Goal: Information Seeking & Learning: Learn about a topic

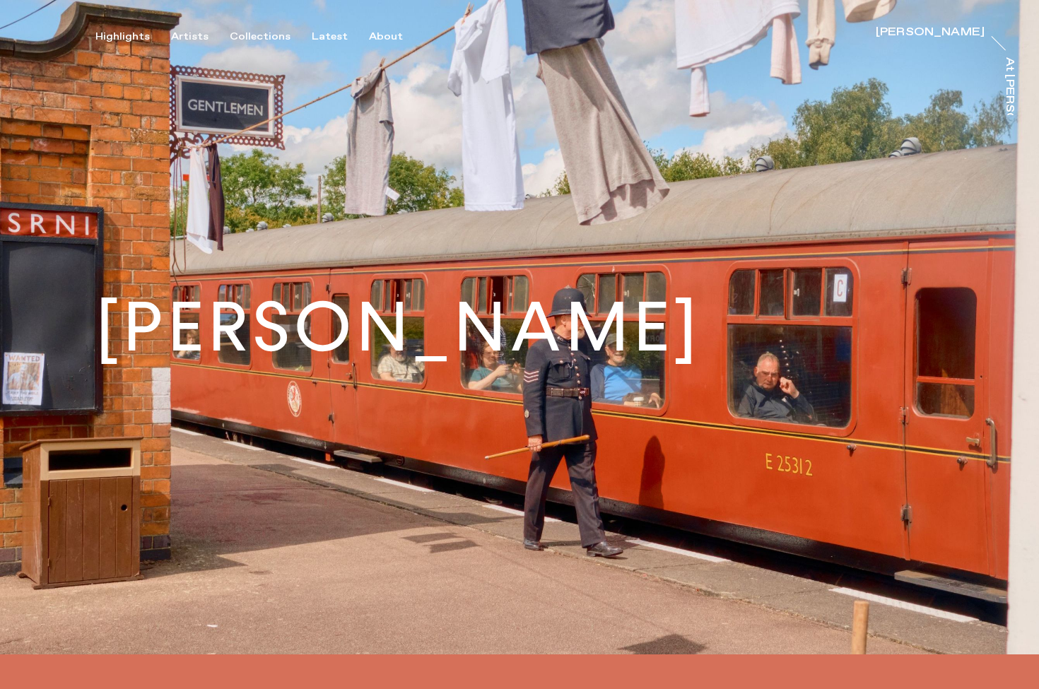
click at [561, 362] on h1 "[PERSON_NAME]" at bounding box center [398, 327] width 606 height 69
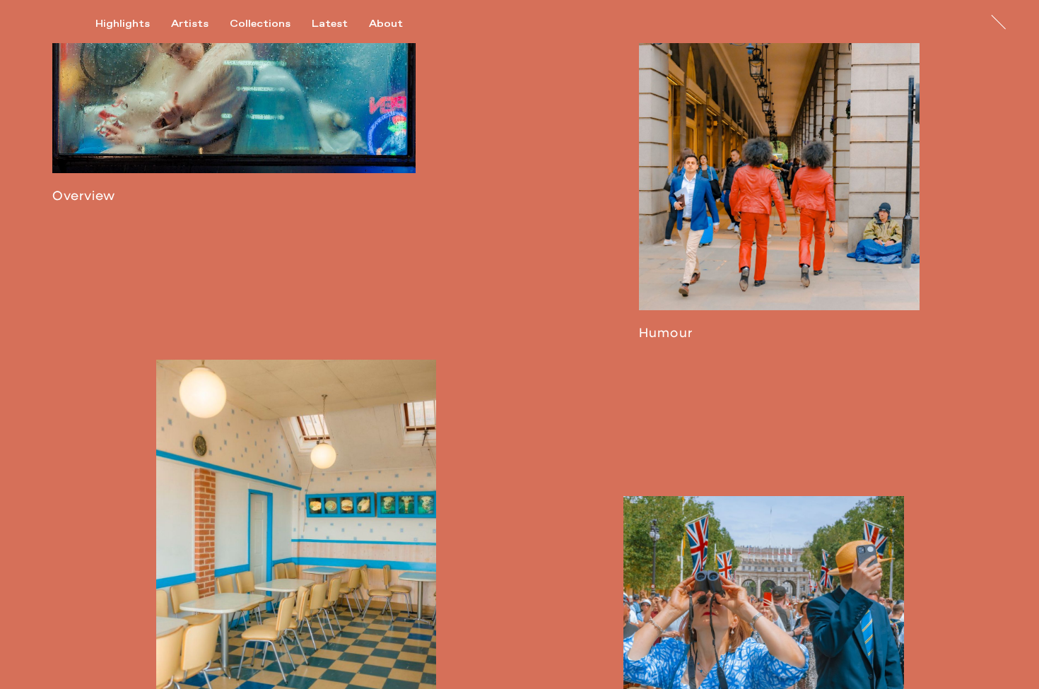
scroll to position [1600, 0]
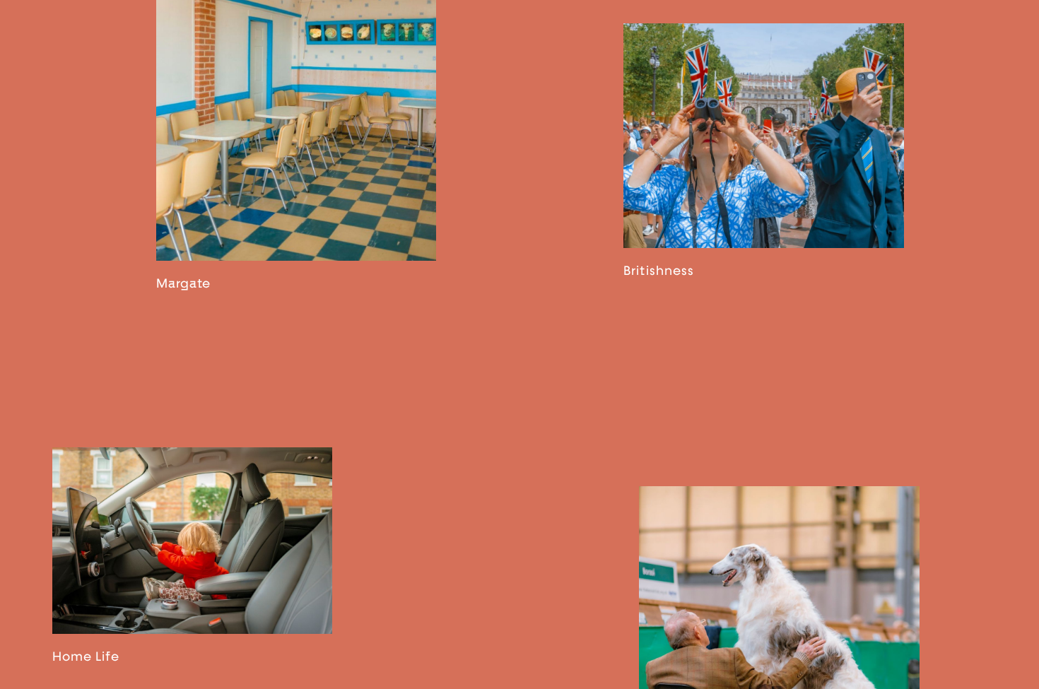
click at [215, 508] on link at bounding box center [192, 556] width 281 height 218
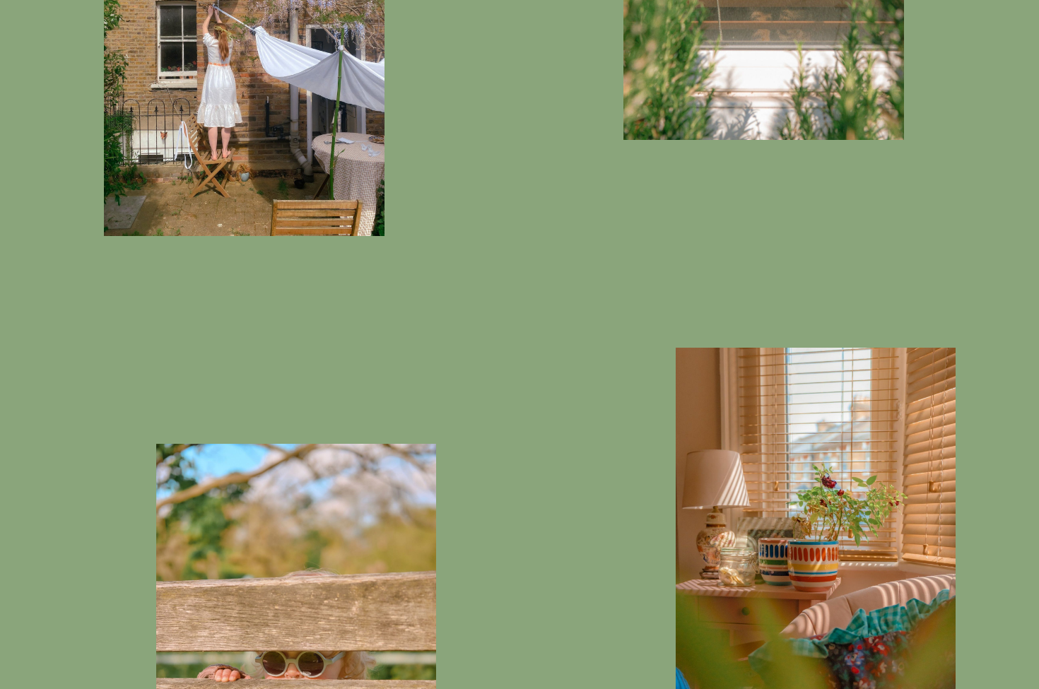
scroll to position [2293, 0]
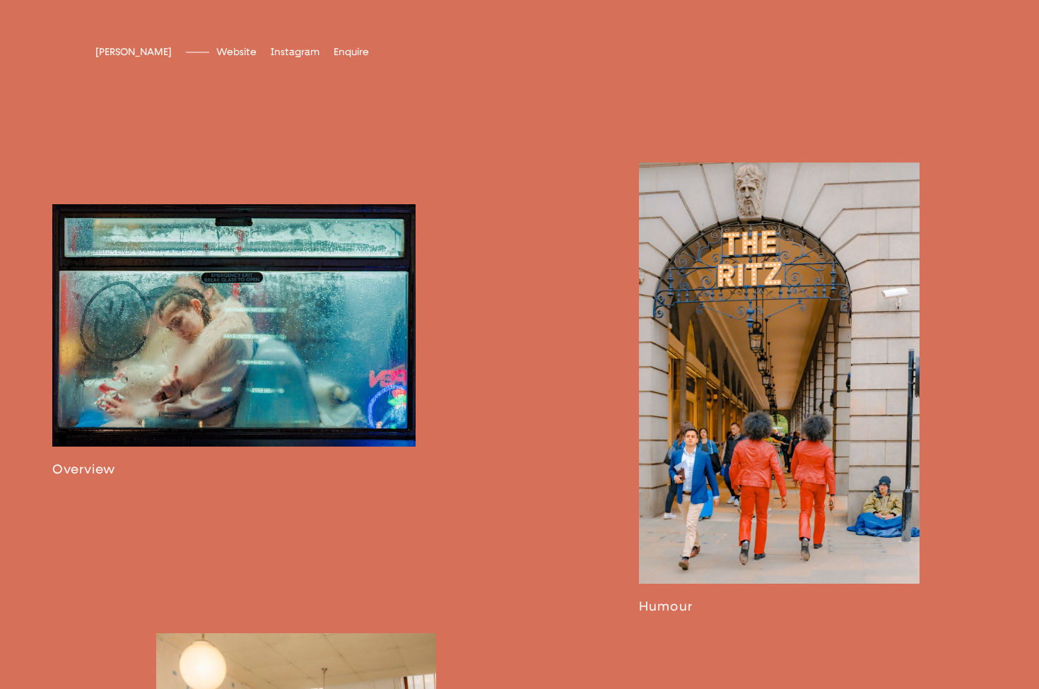
scroll to position [855, 0]
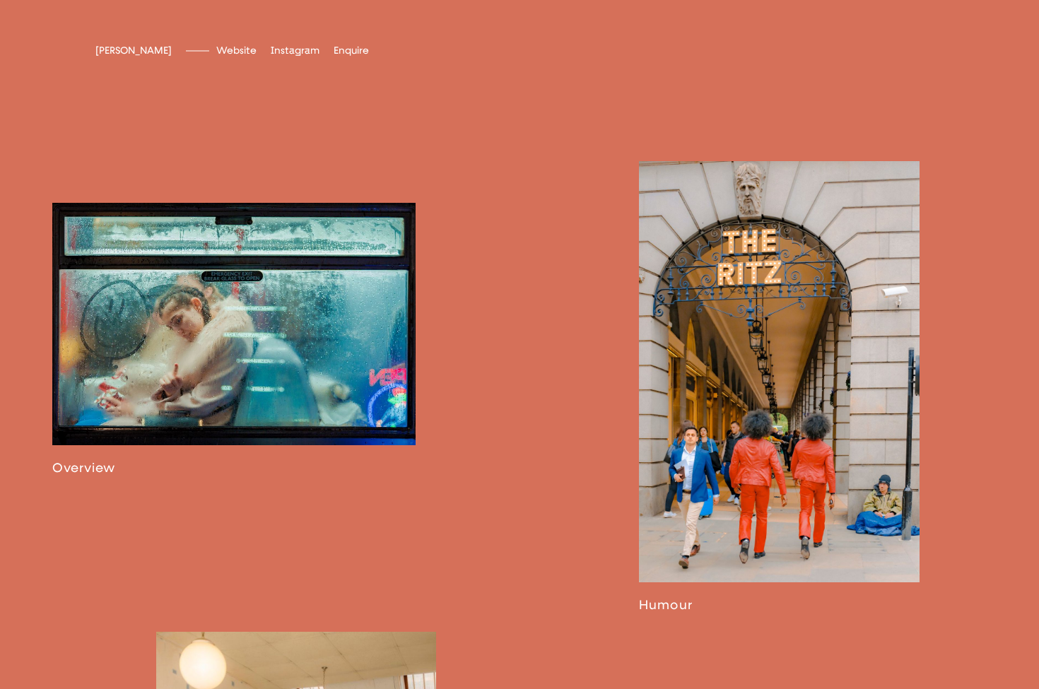
click at [660, 373] on link at bounding box center [779, 387] width 281 height 452
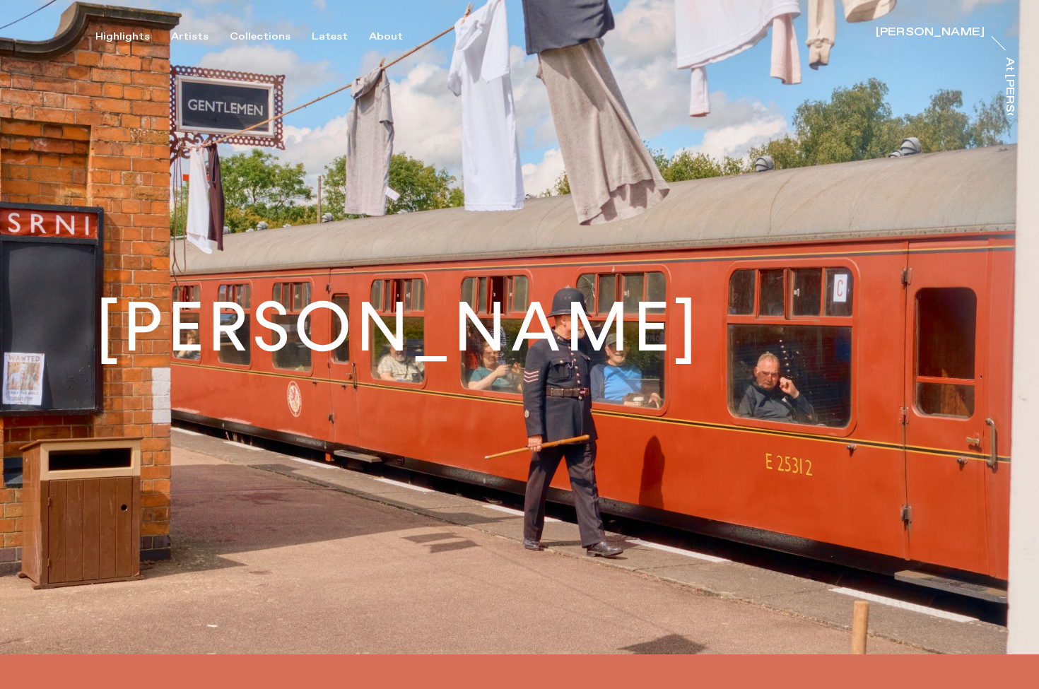
click at [238, 318] on h1 "[PERSON_NAME]" at bounding box center [398, 327] width 606 height 69
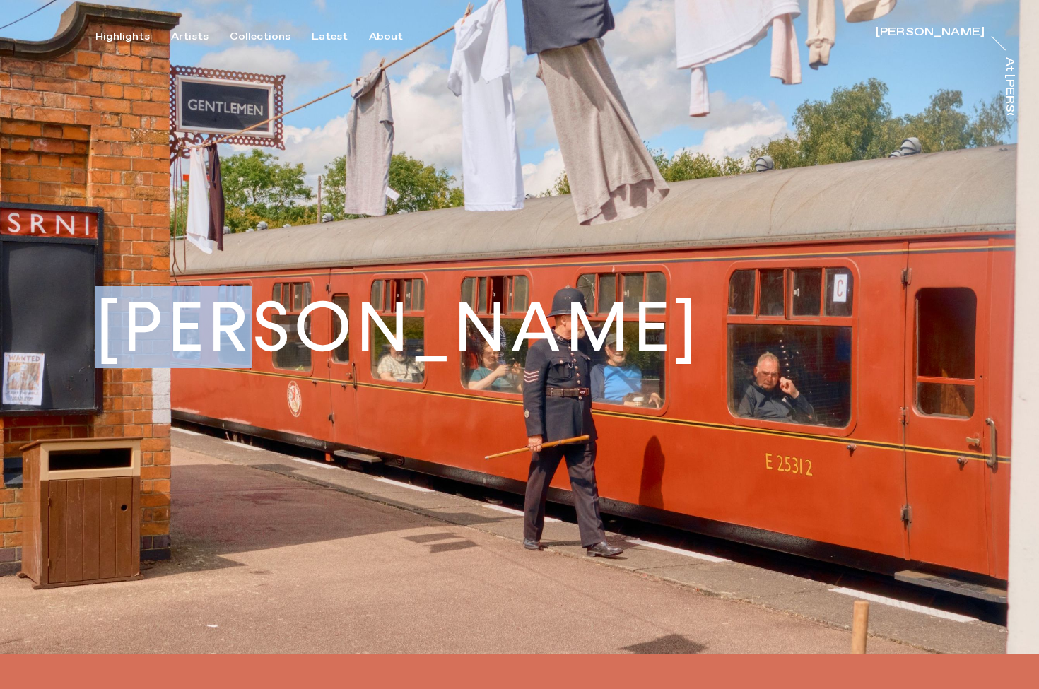
click at [238, 318] on h1 "[PERSON_NAME]" at bounding box center [398, 327] width 606 height 69
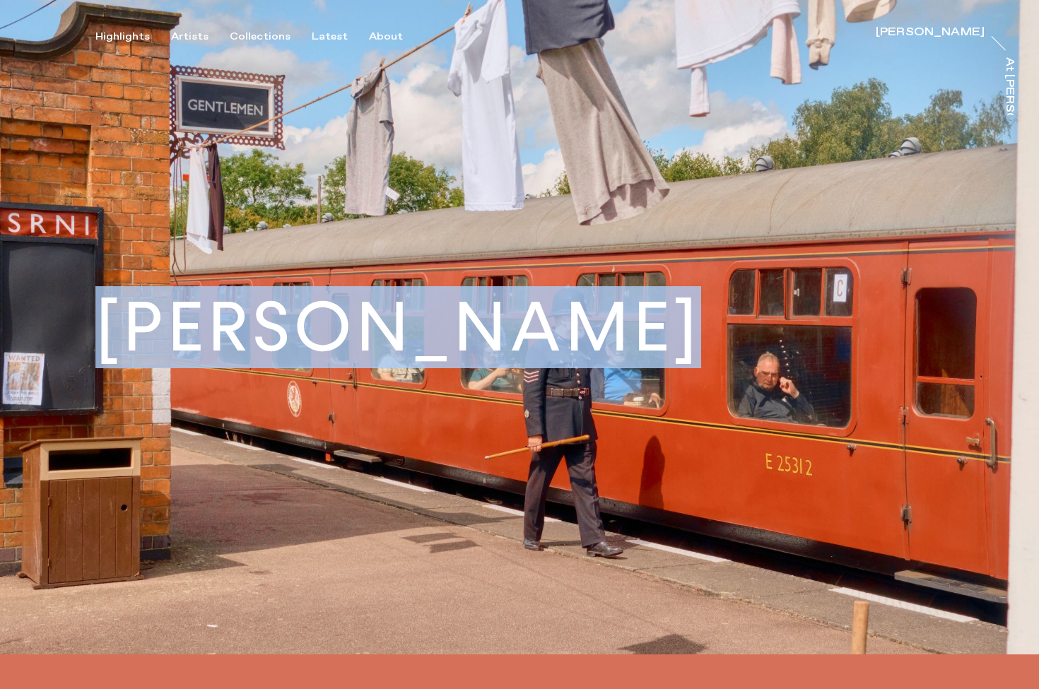
copy h1 "[PERSON_NAME]"
